Goal: Task Accomplishment & Management: Manage account settings

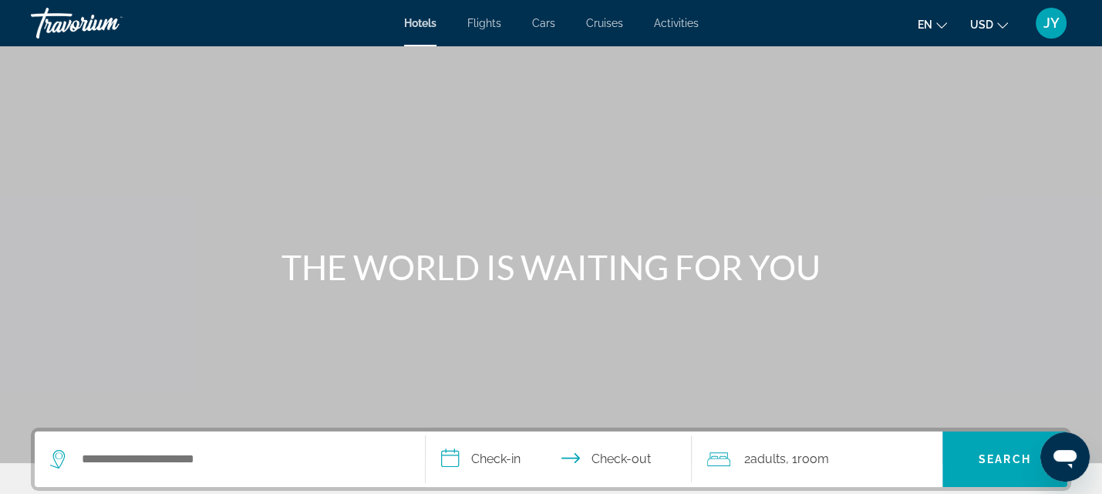
click at [1047, 17] on span "JY" at bounding box center [1052, 22] width 16 height 15
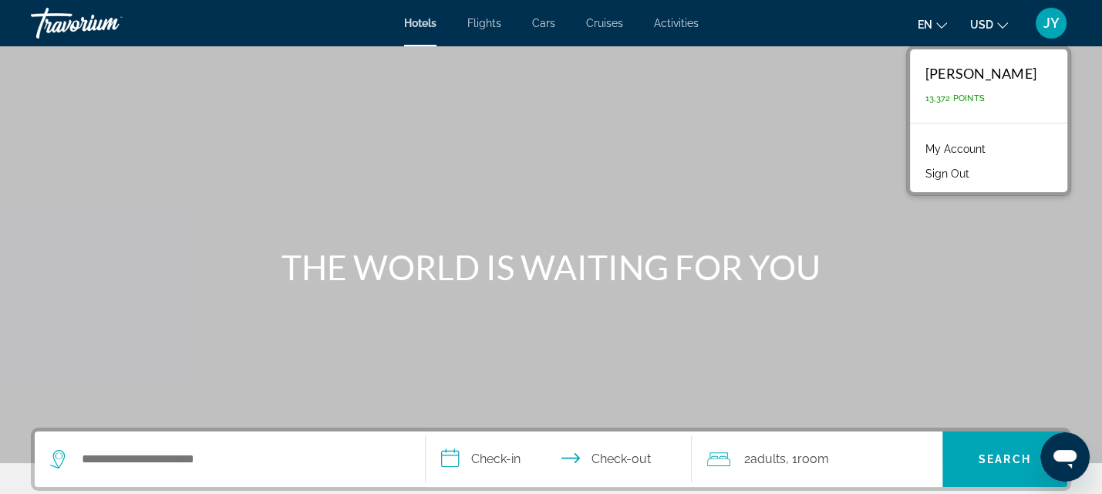
click at [993, 147] on link "My Account" at bounding box center [956, 149] width 76 height 20
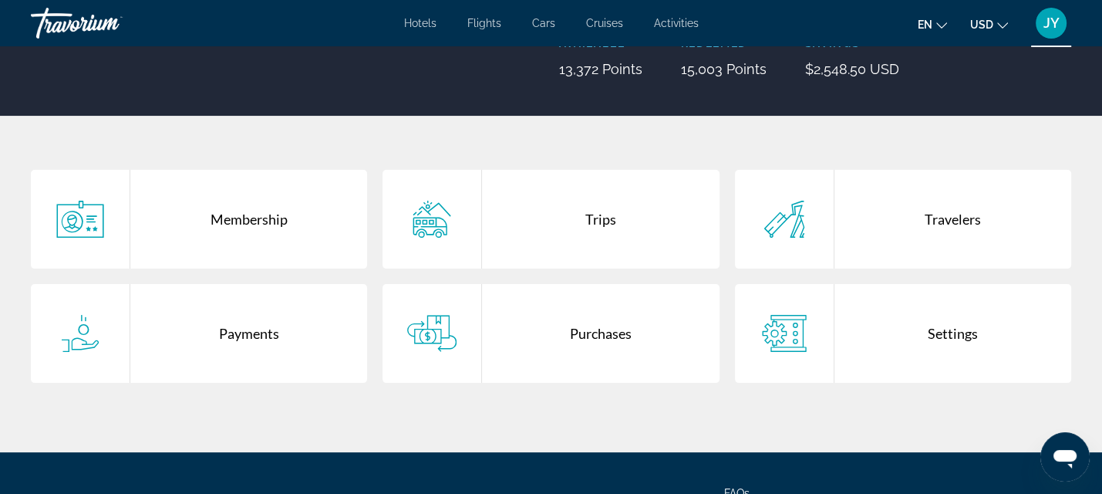
scroll to position [286, 0]
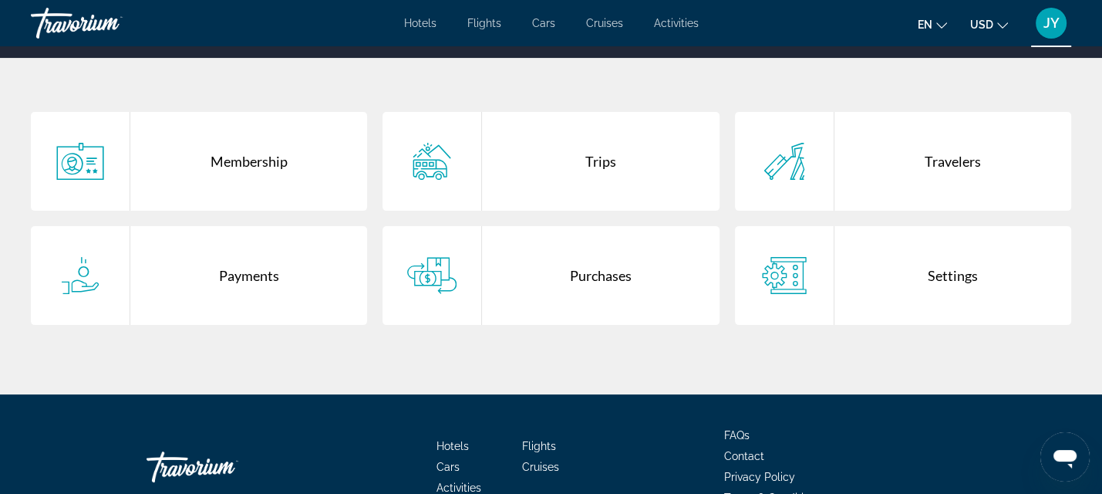
click at [607, 275] on div "Purchases" at bounding box center [600, 275] width 237 height 99
